Goal: Task Accomplishment & Management: Manage account settings

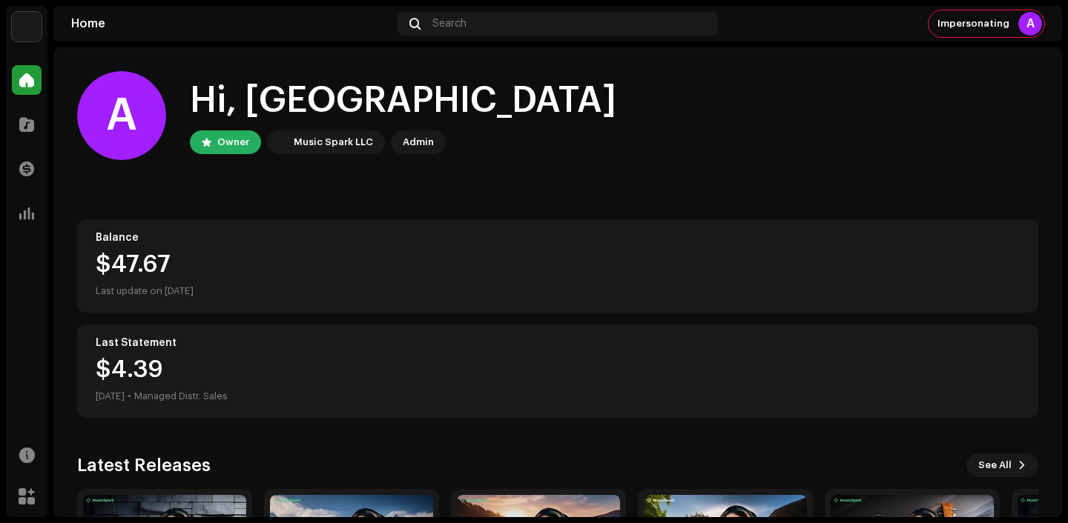
click at [26, 25] on img at bounding box center [27, 27] width 30 height 30
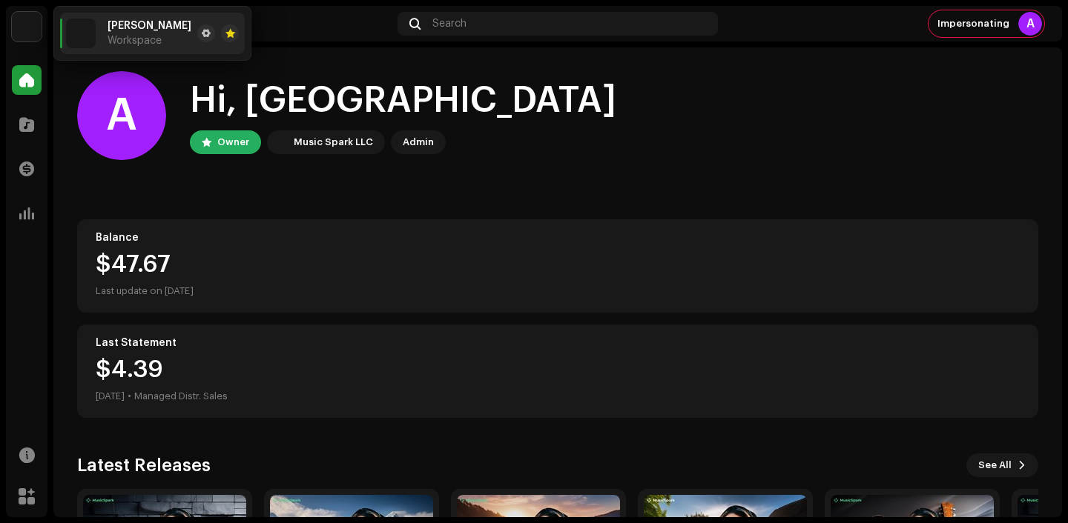
click at [197, 27] on div at bounding box center [218, 33] width 42 height 18
click at [202, 35] on span at bounding box center [206, 33] width 9 height 12
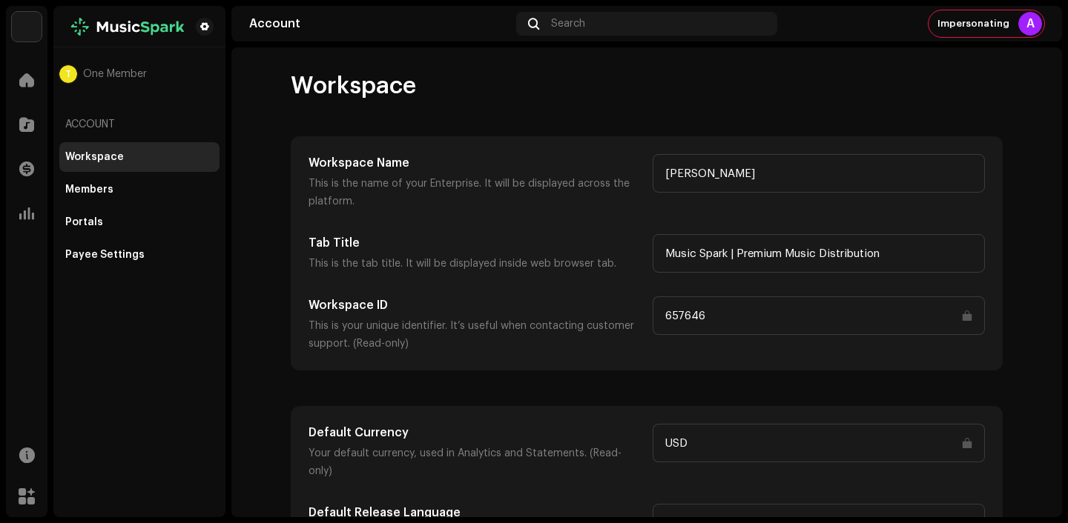
click at [692, 317] on input "657646" at bounding box center [818, 316] width 332 height 39
click at [538, 369] on div "Workspace Name This is the name of your Enterprise. It will be displayed across…" at bounding box center [646, 253] width 710 height 233
click at [113, 211] on div "Portals" at bounding box center [139, 223] width 160 height 30
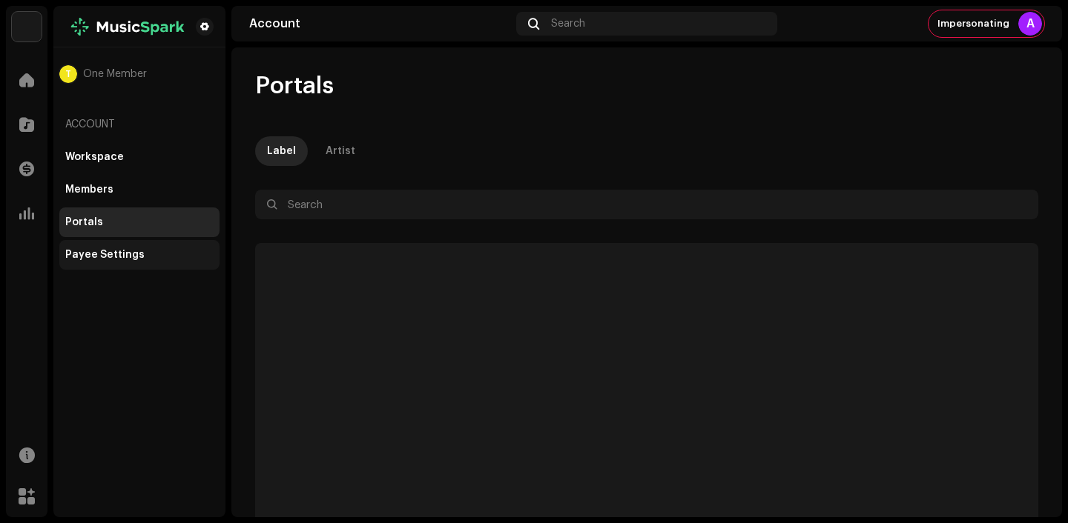
click at [165, 261] on div "Payee Settings" at bounding box center [139, 255] width 160 height 30
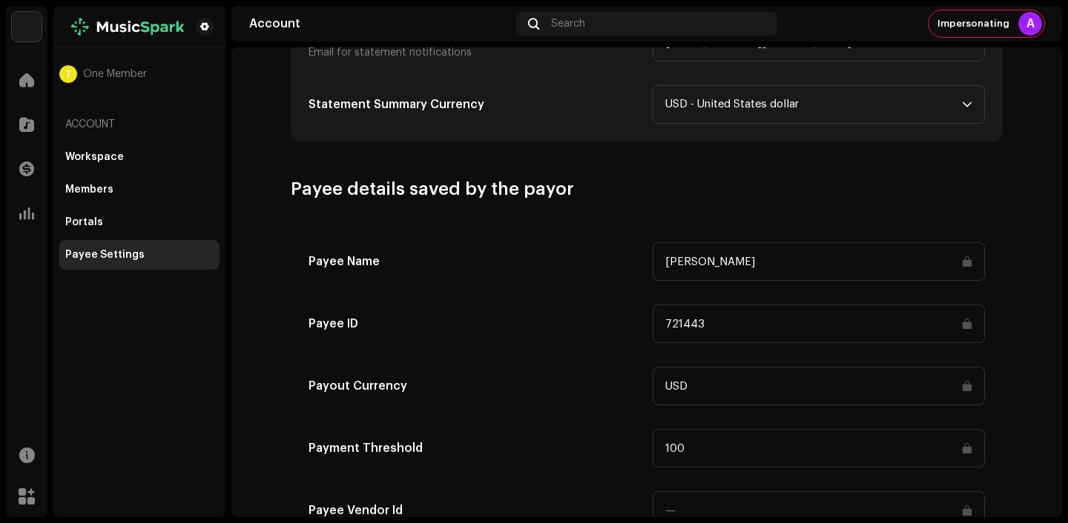
scroll to position [701, 0]
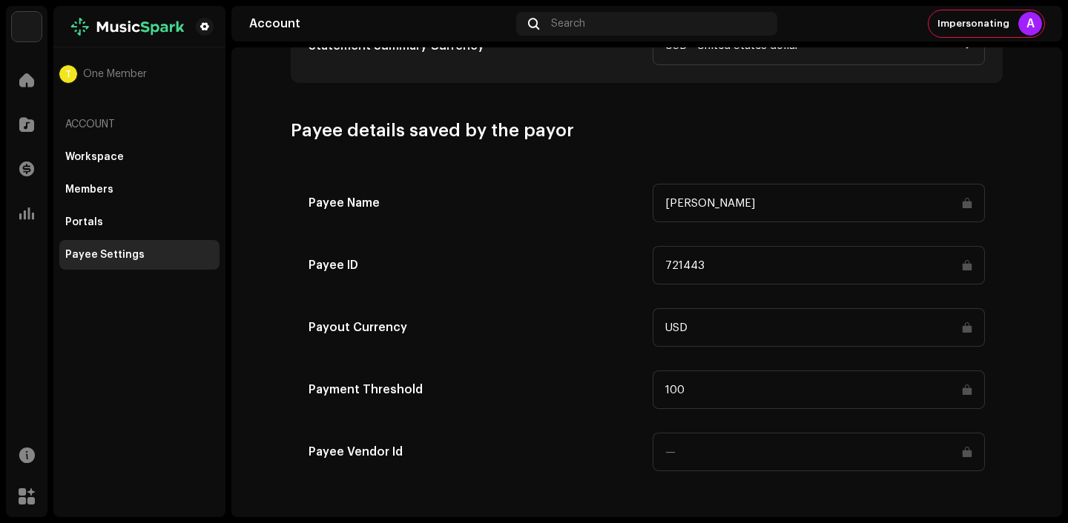
click at [710, 265] on input "721443" at bounding box center [818, 265] width 332 height 39
click at [965, 13] on div "Impersonating A" at bounding box center [986, 23] width 116 height 27
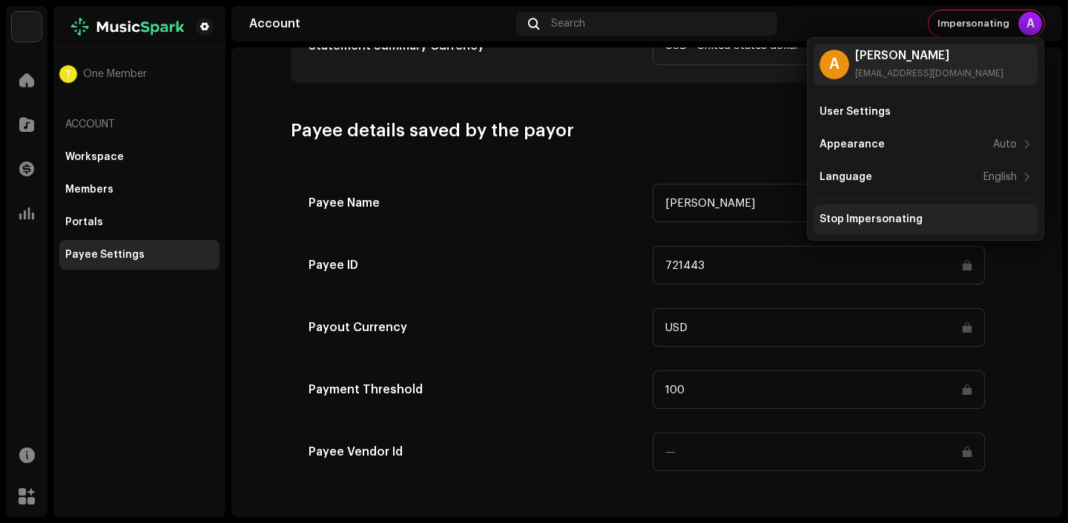
click at [896, 205] on div "Stop Impersonating" at bounding box center [925, 220] width 224 height 30
